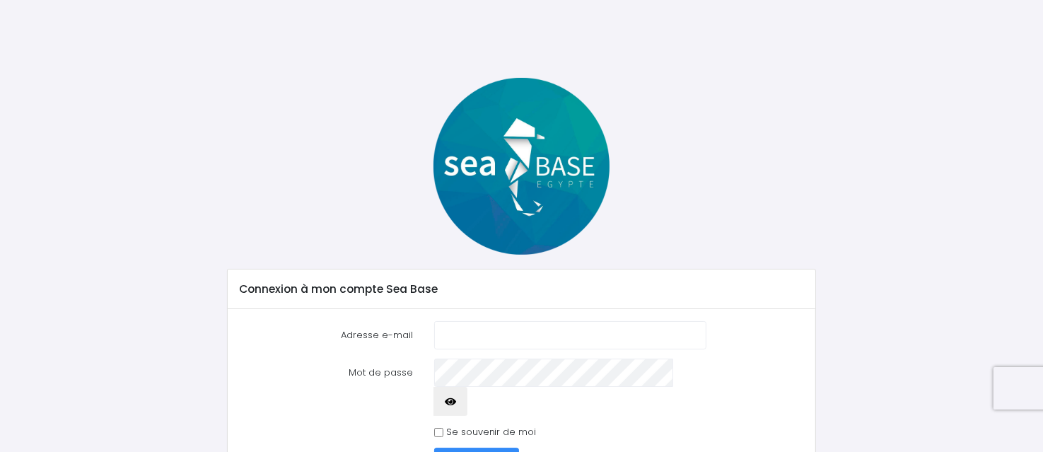
click at [552, 332] on input "Adresse e-mail" at bounding box center [570, 335] width 272 height 28
type input "pgro369@wanadoo.fr"
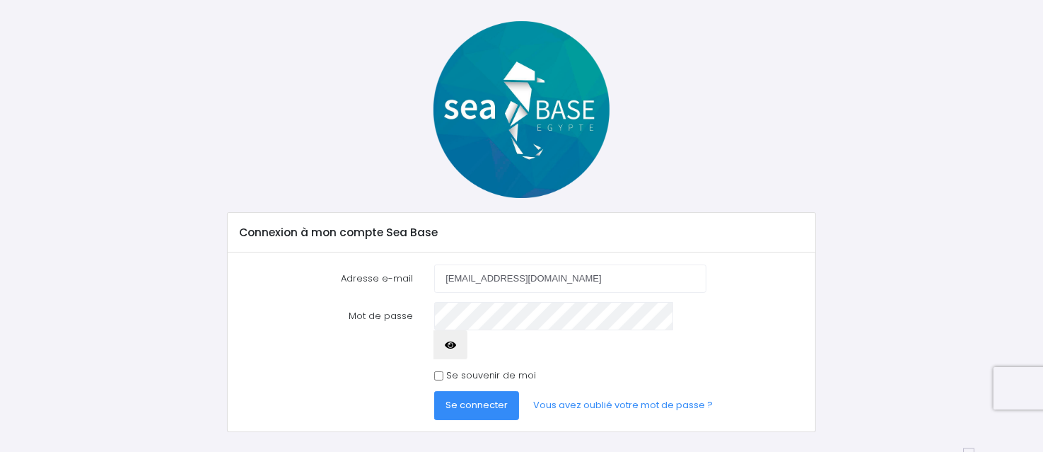
click at [456, 345] on icon "button" at bounding box center [450, 345] width 11 height 0
click at [478, 398] on span "Se connecter" at bounding box center [477, 404] width 62 height 13
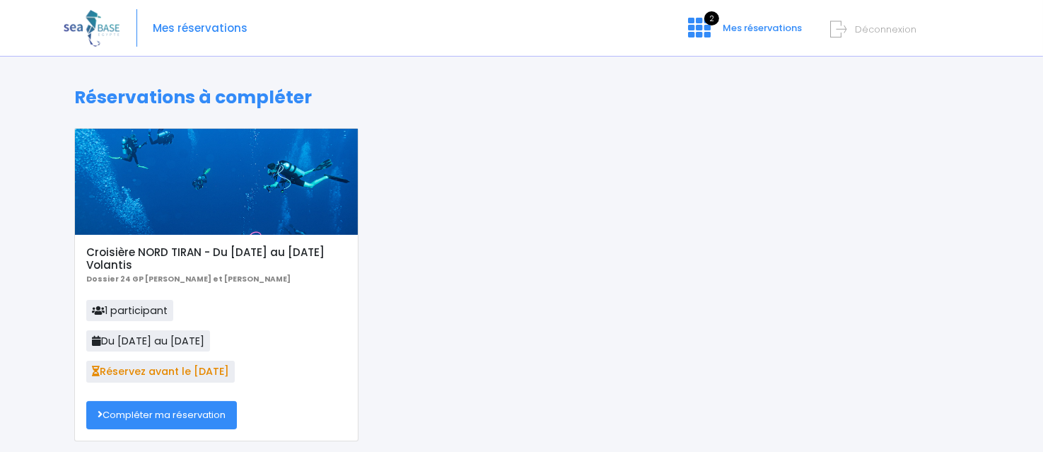
click at [166, 414] on link "Compléter ma réservation" at bounding box center [161, 415] width 151 height 28
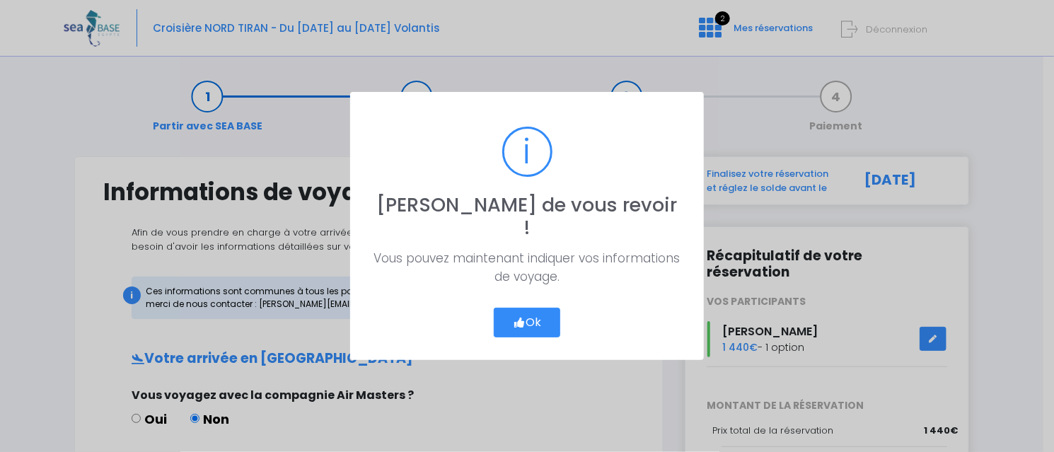
click at [533, 309] on button "Ok" at bounding box center [527, 323] width 66 height 30
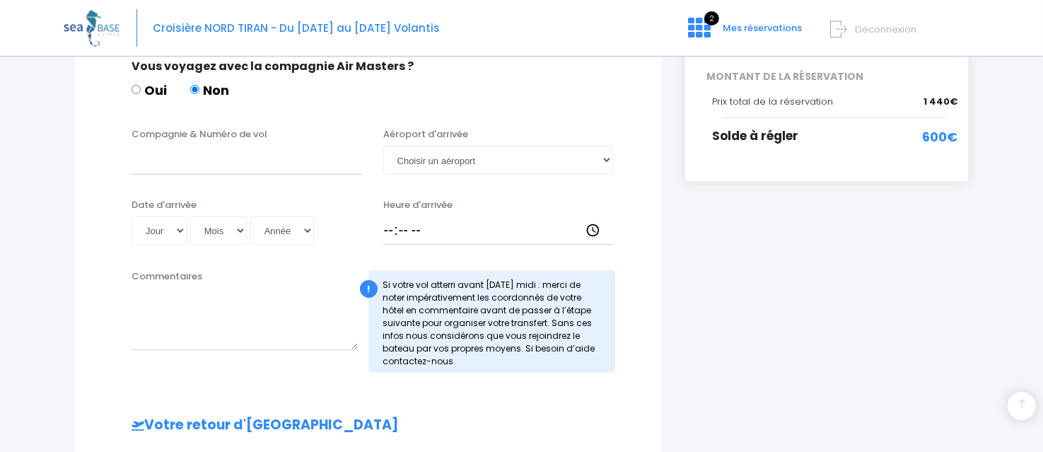
scroll to position [354, 0]
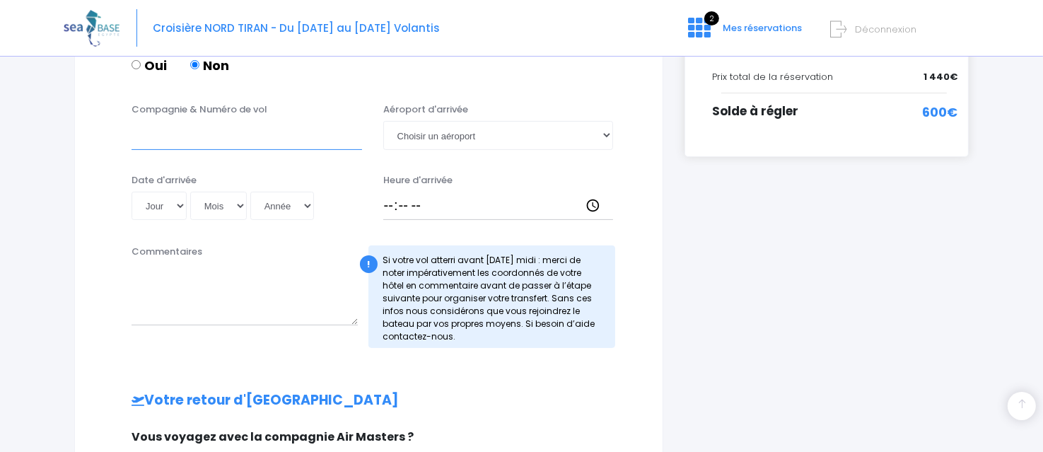
click at [265, 141] on input "Compagnie & Numéro de vol" at bounding box center [247, 135] width 231 height 28
type input "easyJet EJU4471"
click at [479, 138] on select "Choisir un aéroport Hurghada Marsa Alam" at bounding box center [498, 135] width 231 height 28
select select "Hurghada"
click at [383, 121] on select "Choisir un aéroport Hurghada Marsa Alam" at bounding box center [498, 135] width 231 height 28
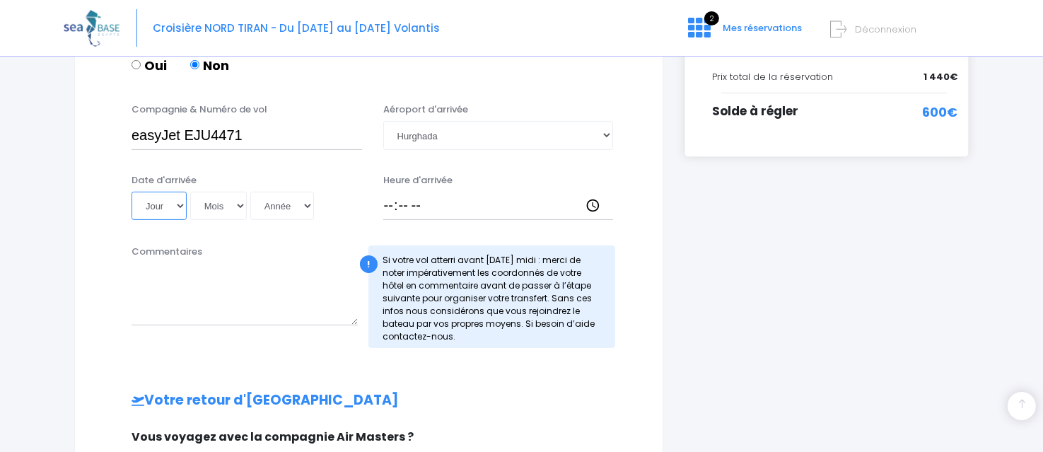
click at [175, 202] on select "Jour 01 02 03 04 05 06 07 08 09 10 11 12 13 14 15 16 17 18 19 20 21 22 23 24 25…" at bounding box center [159, 206] width 55 height 28
select select "04"
click at [132, 192] on select "Jour 01 02 03 04 05 06 07 08 09 10 11 12 13 14 15 16 17 18 19 20 21 22 23 24 25…" at bounding box center [159, 206] width 55 height 28
click at [217, 202] on select "Mois 01 02 03 04 05 06 07 08 09 10 11 12" at bounding box center [218, 206] width 57 height 28
select select "10"
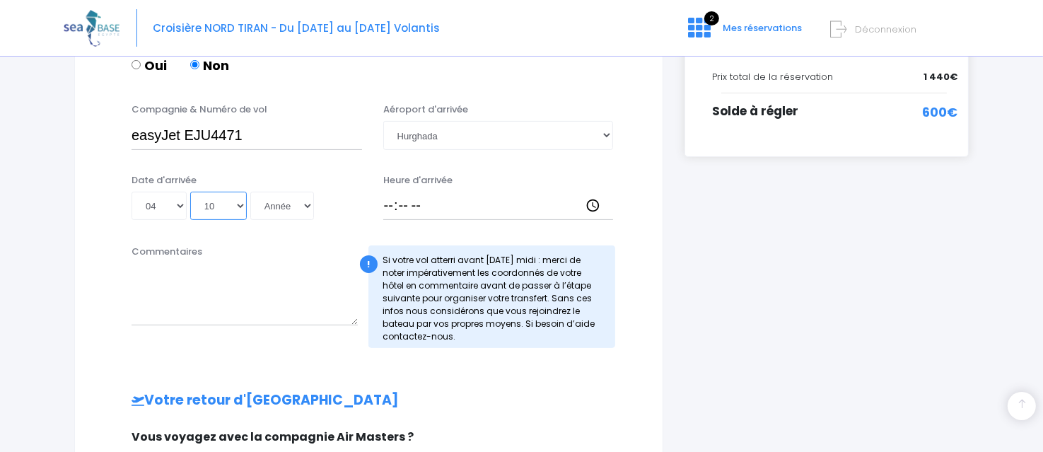
click at [190, 192] on select "Mois 01 02 03 04 05 06 07 08 09 10 11 12" at bounding box center [218, 206] width 57 height 28
click at [297, 209] on select "Année 2045 2044 2043 2042 2041 2040 2039 2038 2037 2036 2035 2034 2033 2032 203…" at bounding box center [282, 206] width 64 height 28
select select "2045"
click at [250, 192] on select "Année 2045 2044 2043 2042 2041 2040 2039 2038 2037 2036 2035 2034 2033 2032 203…" at bounding box center [282, 206] width 64 height 28
type input "2045-10-04"
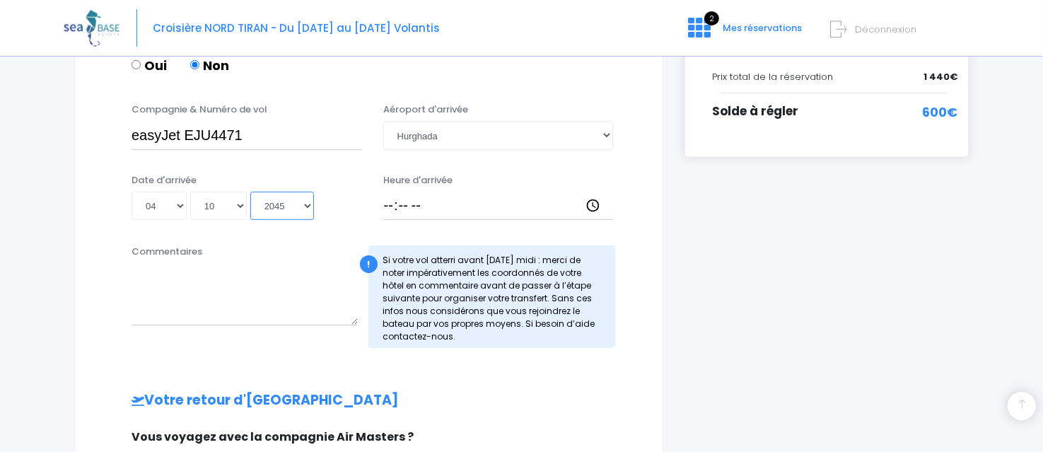
click at [286, 203] on select "Année 2045 2044 2043 2042 2041 2040 2039 2038 2037 2036 2035 2034 2033 2032 203…" at bounding box center [282, 206] width 64 height 28
select select "2025"
click at [250, 192] on select "Année 2045 2044 2043 2042 2041 2040 2039 2038 2037 2036 2035 2034 2033 2032 203…" at bounding box center [282, 206] width 64 height 28
type input "2025-10-04"
click at [410, 211] on input "Heure d'arrivée" at bounding box center [498, 206] width 231 height 28
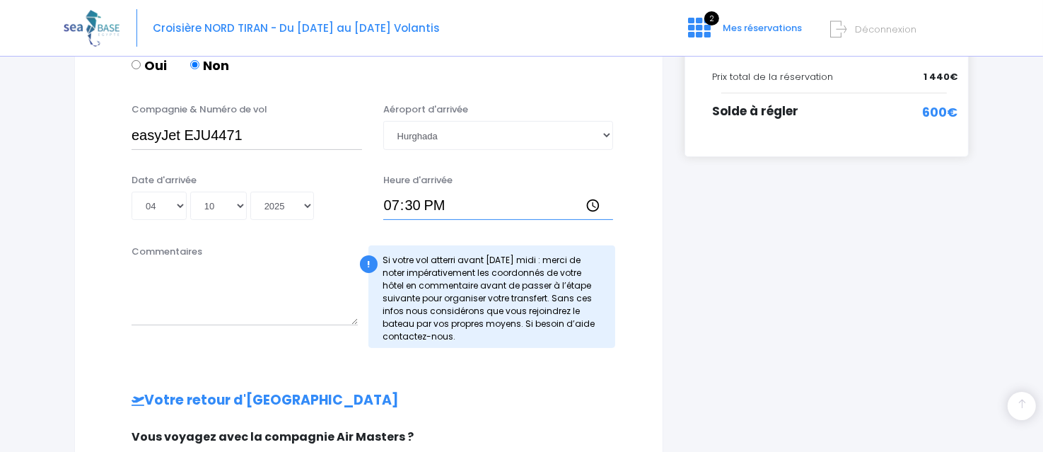
click at [461, 203] on input "19:30" at bounding box center [498, 206] width 231 height 28
click at [416, 203] on input "19:30" at bounding box center [498, 206] width 231 height 28
type input "19:30"
click at [258, 302] on textarea "Commentaires" at bounding box center [245, 294] width 226 height 62
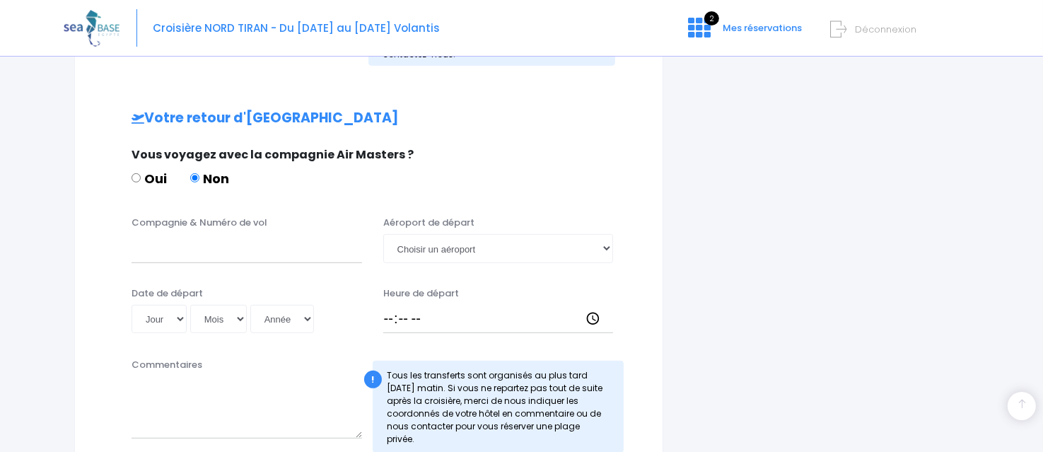
scroll to position [637, 0]
click at [266, 247] on input "Compagnie & Numéro de vol" at bounding box center [247, 247] width 231 height 28
type input "easyJet EJU4472"
click at [453, 245] on select "Choisir un aéroport Hurghada Marsa Alam" at bounding box center [498, 247] width 231 height 28
select select "Hurghada"
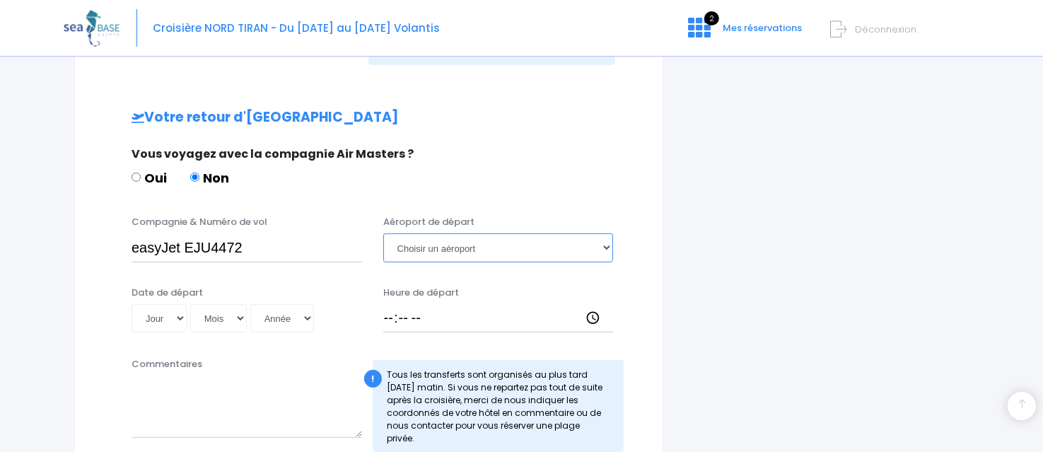
click at [383, 233] on select "Choisir un aéroport Hurghada Marsa Alam" at bounding box center [498, 247] width 231 height 28
click at [175, 319] on select "Jour 01 02 03 04 05 06 07 08 09 10 11 12 13 14 15 16 17 18 19 20 21 22 23 24 25…" at bounding box center [159, 318] width 55 height 28
select select "11"
click at [132, 304] on select "Jour 01 02 03 04 05 06 07 08 09 10 11 12 13 14 15 16 17 18 19 20 21 22 23 24 25…" at bounding box center [159, 318] width 55 height 28
click at [211, 313] on select "Mois 01 02 03 04 05 06 07 08 09 10 11 12" at bounding box center [218, 318] width 57 height 28
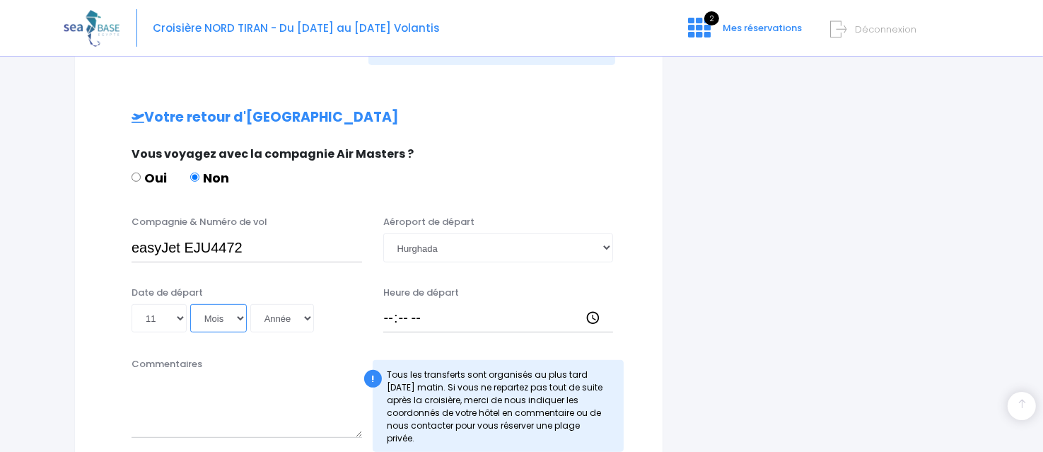
select select "10"
click at [190, 304] on select "Mois 01 02 03 04 05 06 07 08 09 10 11 12" at bounding box center [218, 318] width 57 height 28
click at [283, 319] on select "Année 2045 2044 2043 2042 2041 2040 2039 2038 2037 2036 2035 2034 2033 2032 203…" at bounding box center [282, 318] width 64 height 28
select select "2025"
click at [250, 304] on select "Année 2045 2044 2043 2042 2041 2040 2039 2038 2037 2036 2035 2034 2033 2032 203…" at bounding box center [282, 318] width 64 height 28
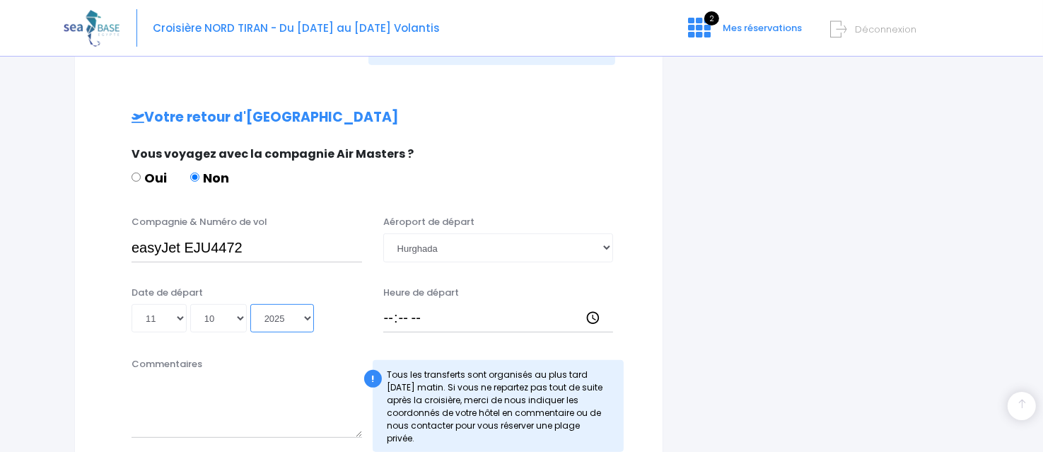
type input "2025-10-11"
click at [403, 321] on input "Heure de départ" at bounding box center [498, 318] width 231 height 28
click at [390, 323] on input "Heure de départ" at bounding box center [498, 318] width 231 height 28
type input "20:15"
click at [222, 424] on textarea "Commentaires" at bounding box center [247, 407] width 231 height 62
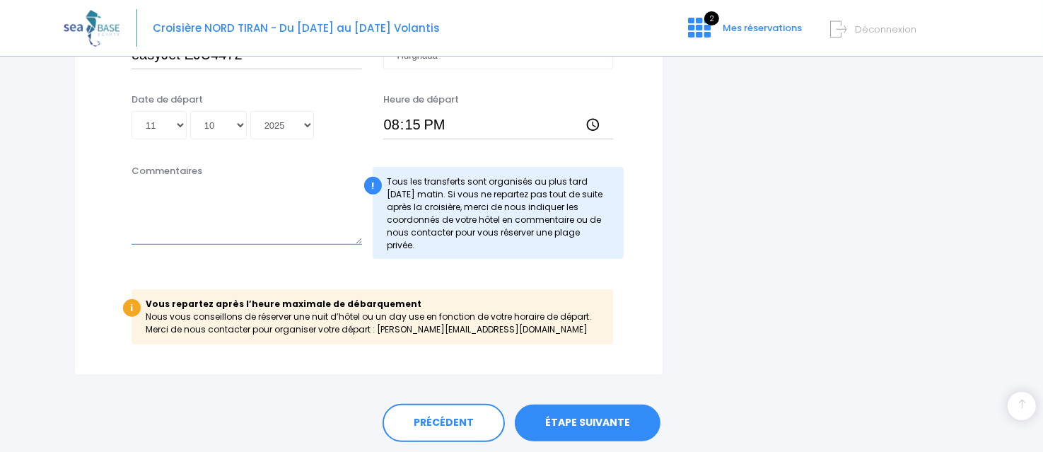
scroll to position [849, 0]
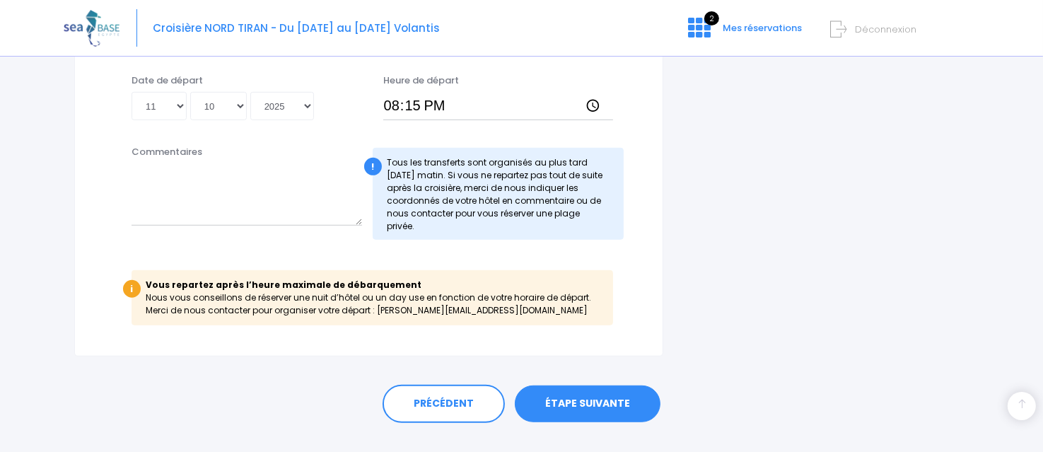
click at [579, 401] on link "ÉTAPE SUIVANTE" at bounding box center [588, 403] width 146 height 37
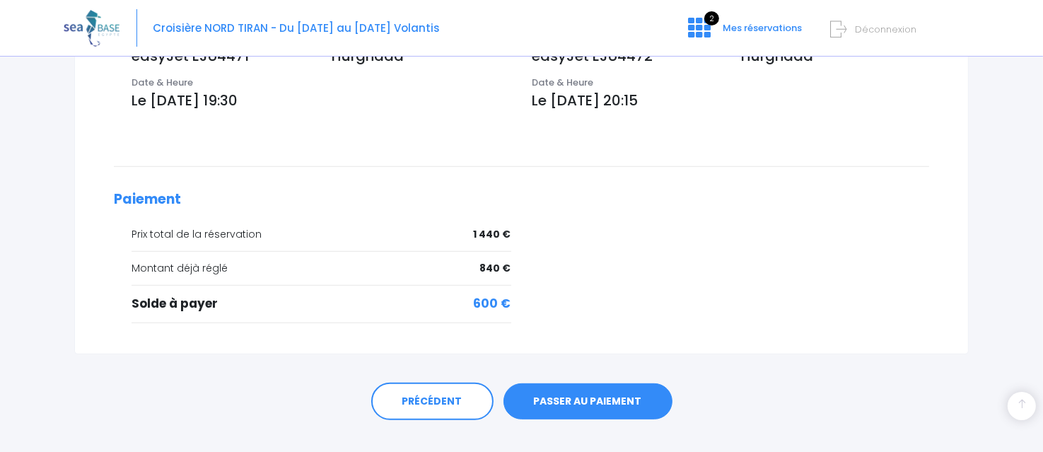
scroll to position [540, 0]
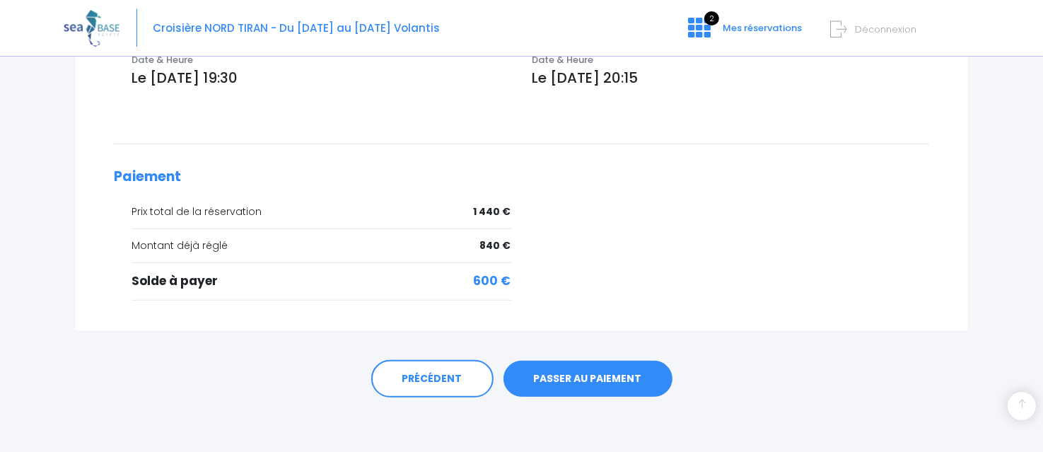
click at [583, 373] on link "PASSER AU PAIEMENT" at bounding box center [588, 379] width 169 height 37
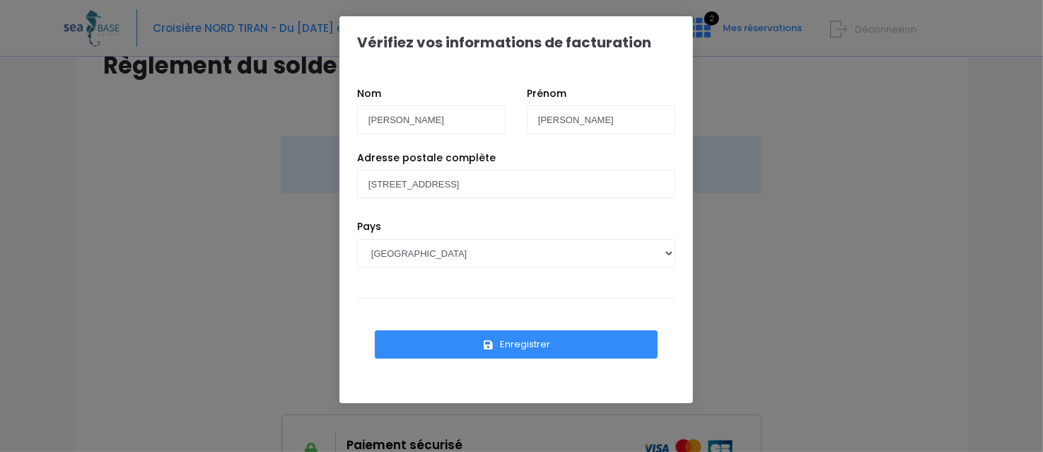
scroll to position [141, 0]
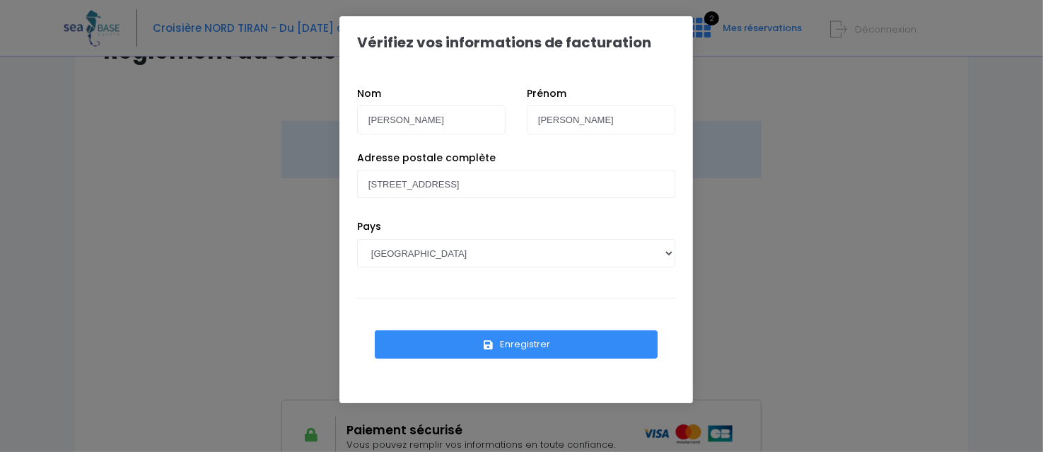
click at [528, 343] on button "Enregistrer" at bounding box center [516, 344] width 283 height 28
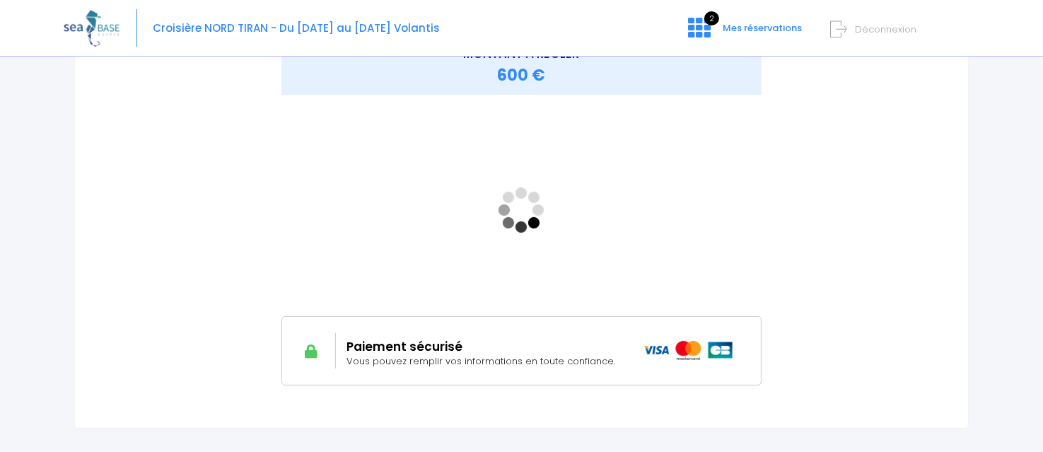
scroll to position [40, 0]
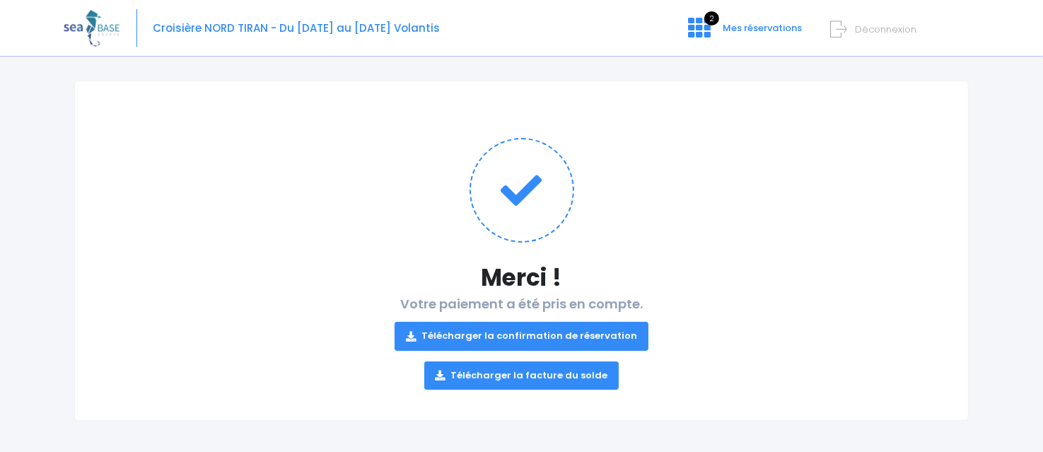
scroll to position [79, 0]
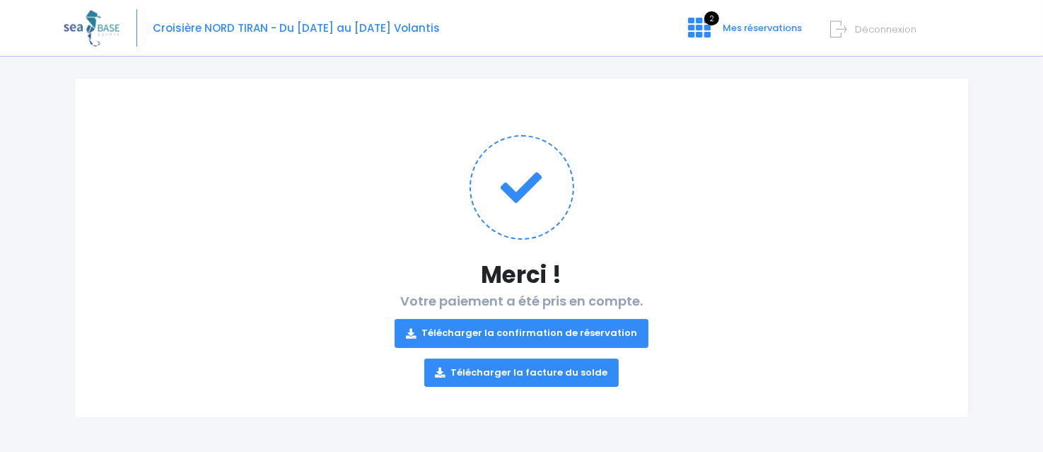
click at [505, 330] on link "Télécharger la confirmation de réservation" at bounding box center [522, 333] width 254 height 28
click at [511, 370] on link "Télécharger la facture du solde" at bounding box center [521, 373] width 195 height 28
click at [721, 34] on link "2 Mes réservations" at bounding box center [744, 32] width 134 height 13
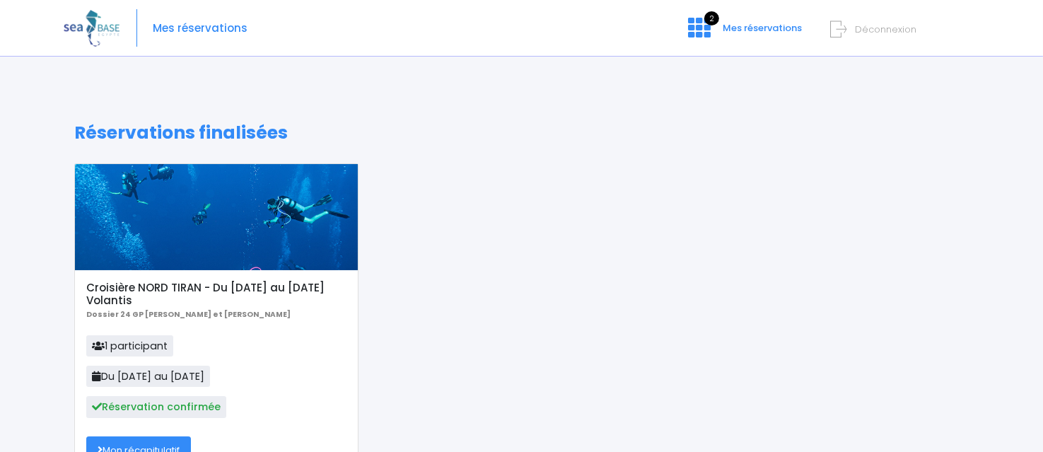
click at [871, 28] on span "Déconnexion" at bounding box center [886, 29] width 62 height 13
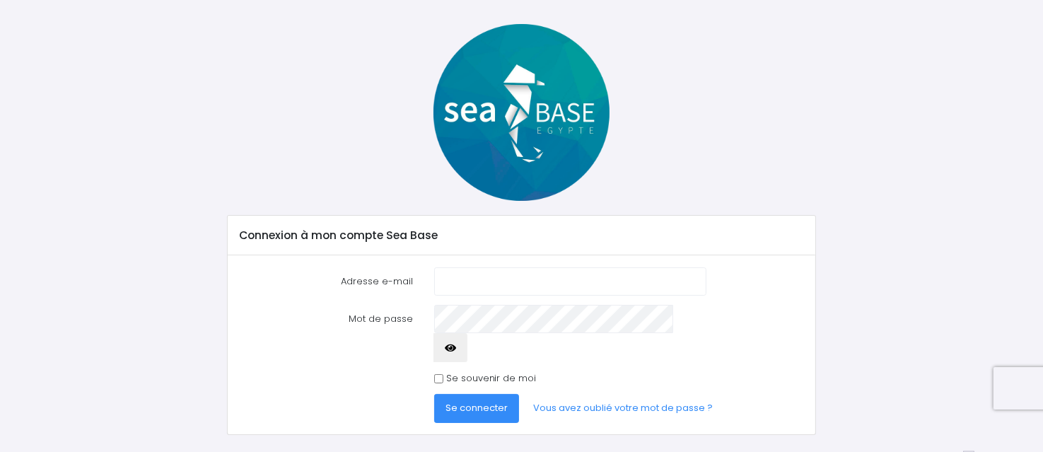
scroll to position [57, 0]
